Goal: Use online tool/utility

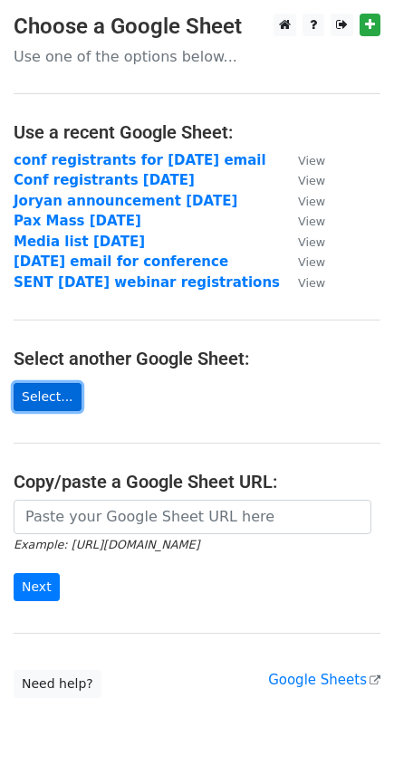
click at [33, 404] on link "Select..." at bounding box center [48, 397] width 68 height 28
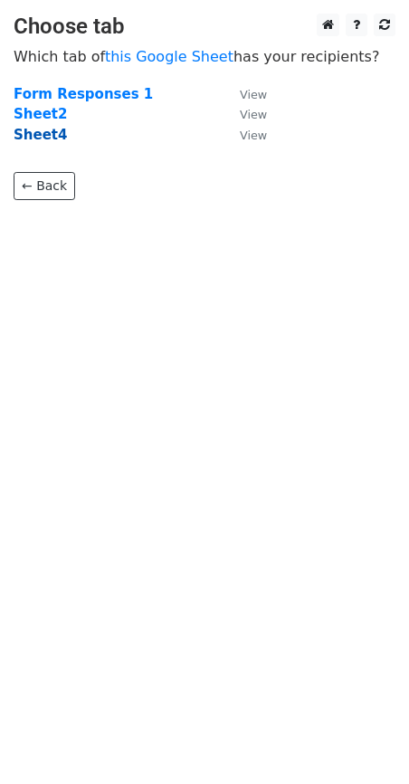
click at [52, 133] on strong "Sheet4" at bounding box center [40, 135] width 53 height 16
